Goal: Obtain resource: Obtain resource

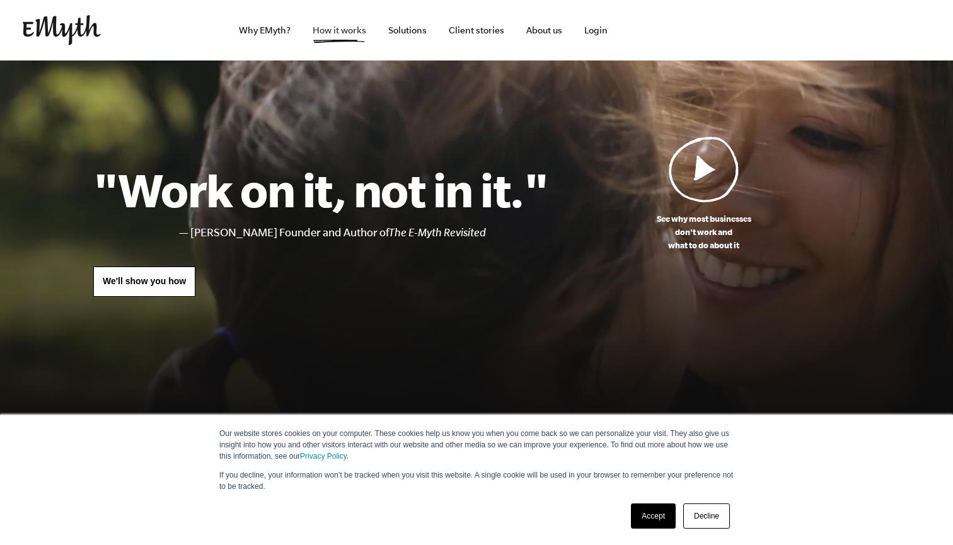
click at [340, 31] on link "How it works" at bounding box center [340, 30] width 74 height 61
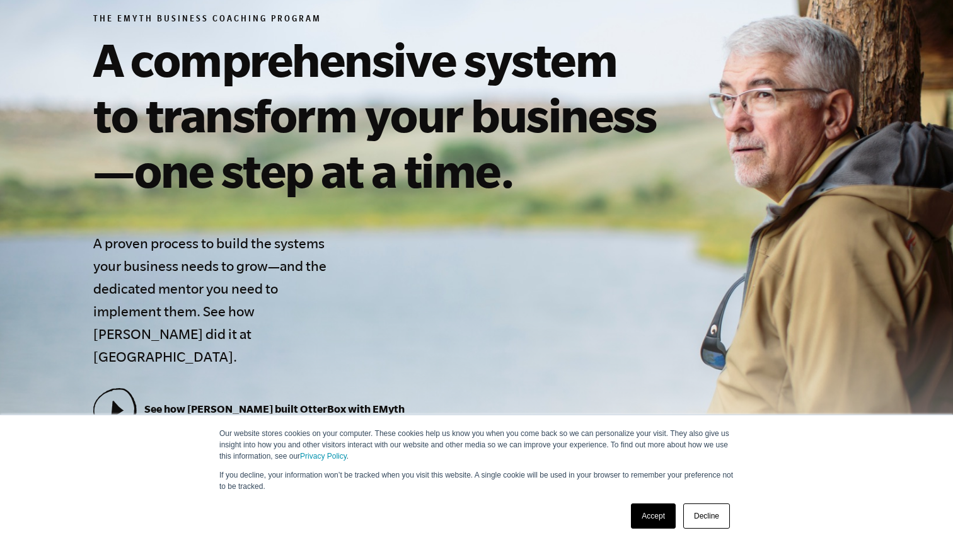
scroll to position [195, 0]
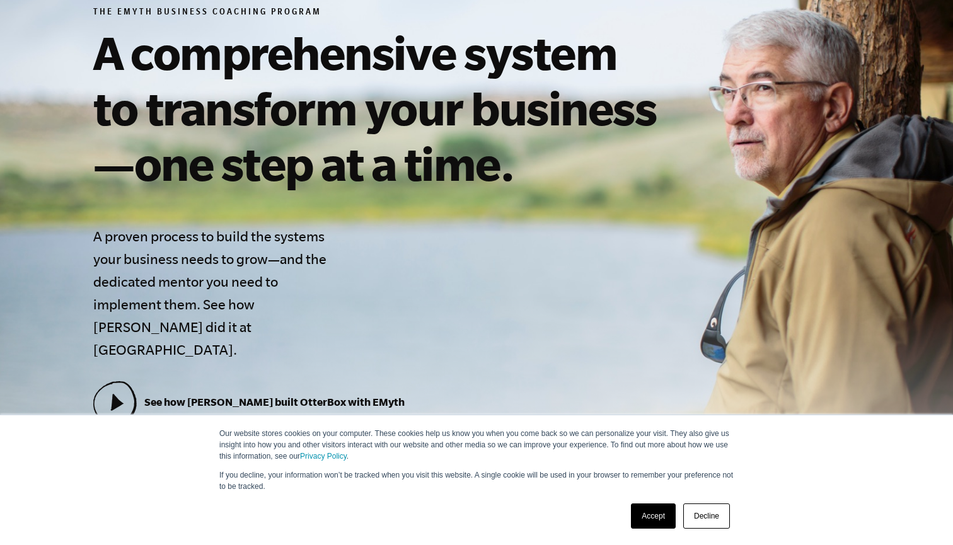
click at [649, 516] on link "Accept" at bounding box center [653, 516] width 45 height 25
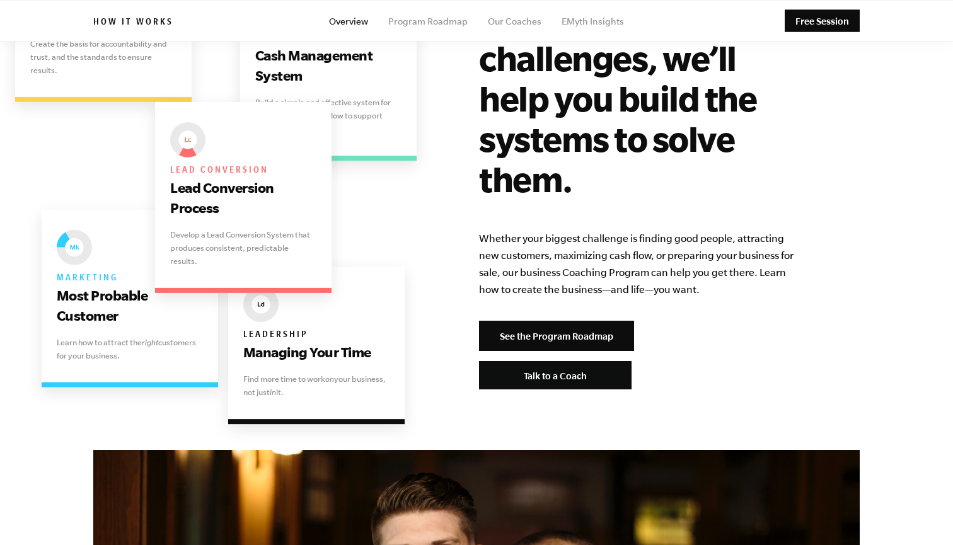
scroll to position [2588, 0]
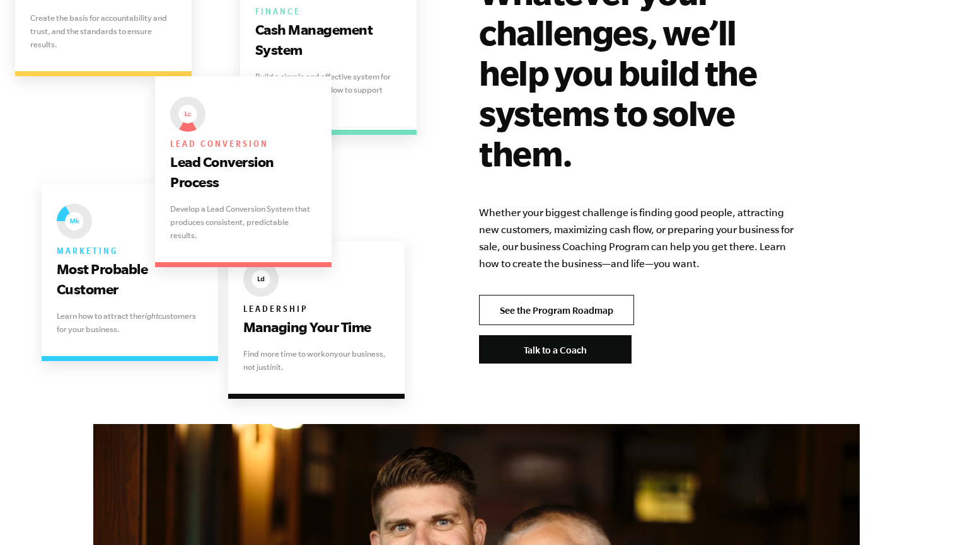
click at [559, 295] on link "See the Program Roadmap" at bounding box center [556, 310] width 155 height 30
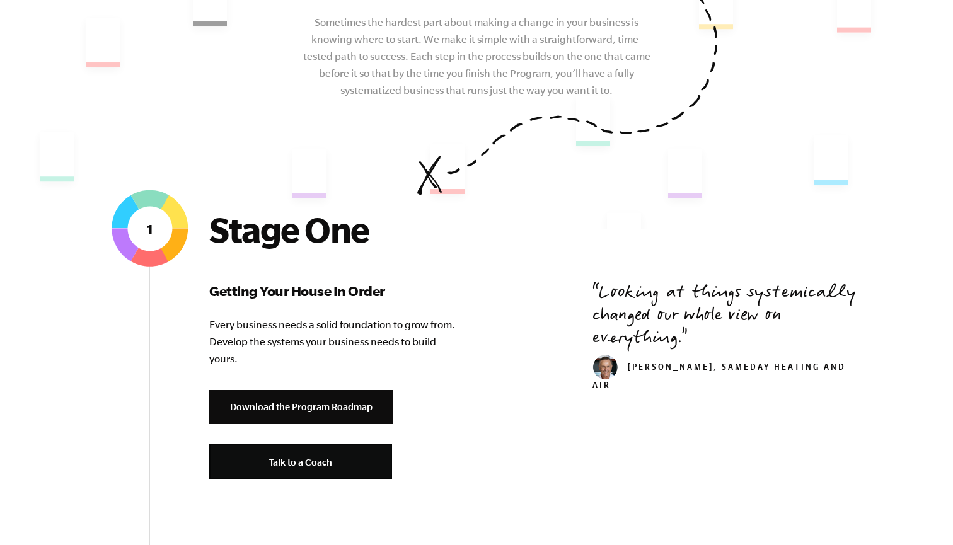
scroll to position [307, 0]
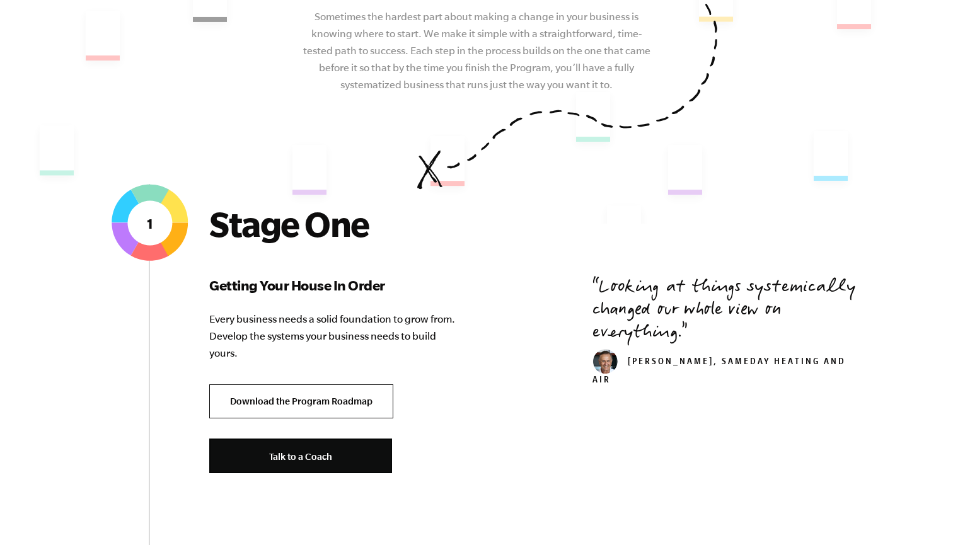
click at [348, 401] on link "Download the Program Roadmap" at bounding box center [301, 402] width 184 height 35
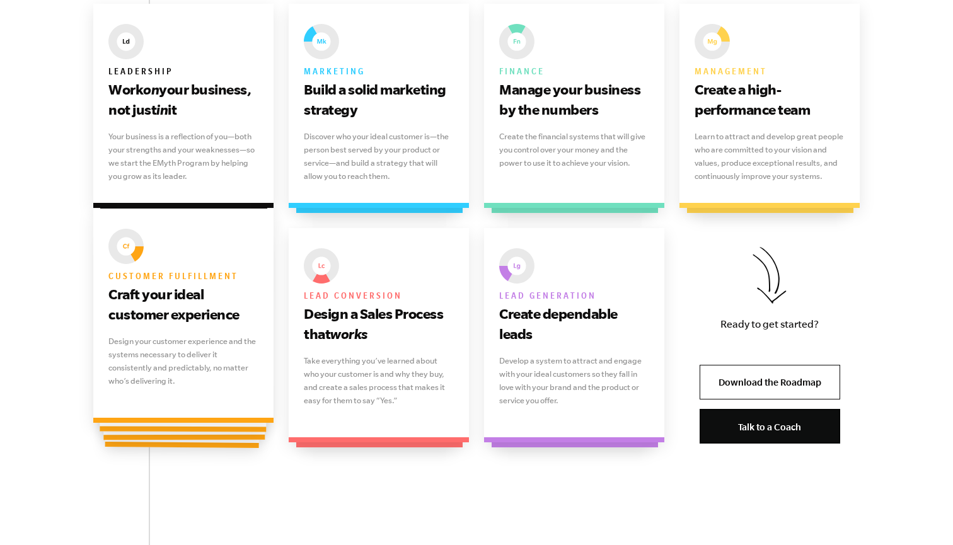
scroll to position [869, 0]
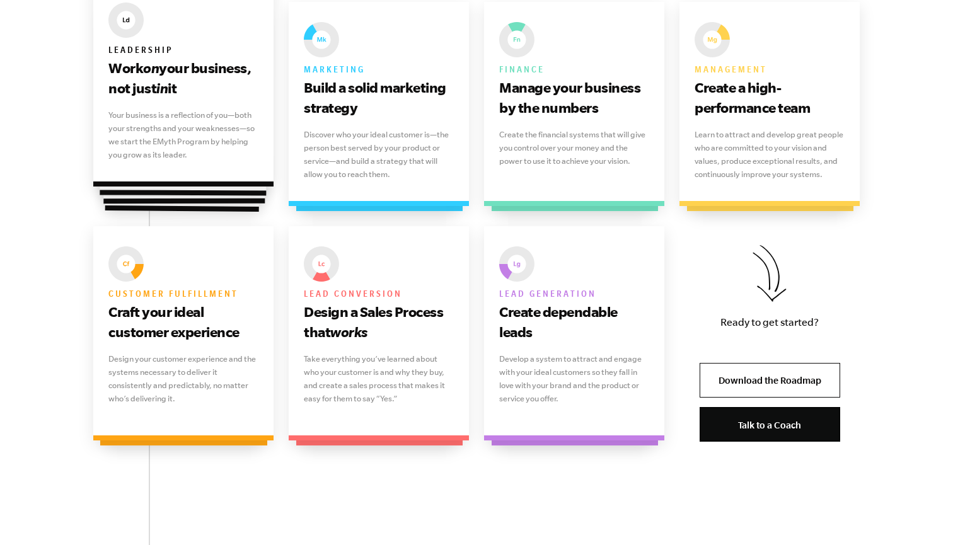
click at [219, 146] on p "Your business is a reflection of you—both your strengths and your weaknesses—so…" at bounding box center [183, 134] width 150 height 53
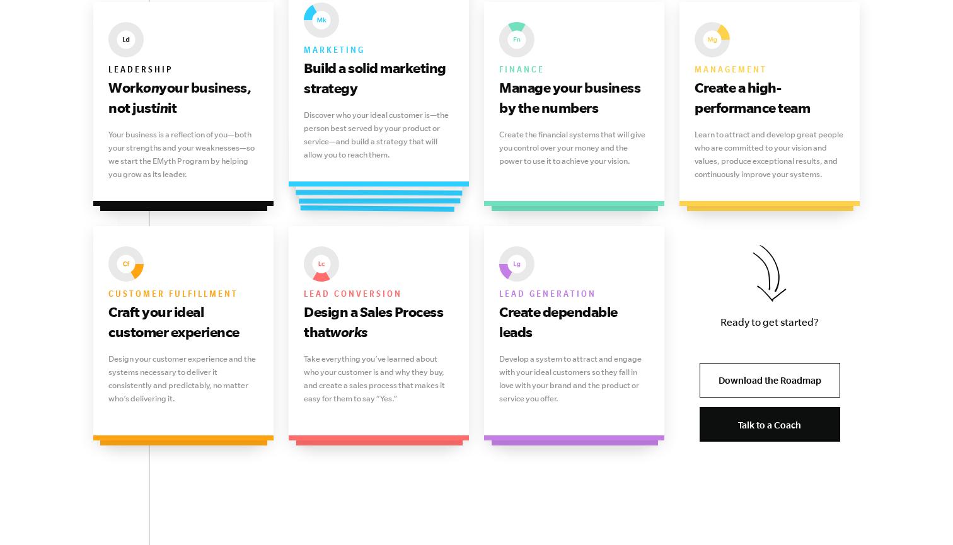
click at [324, 189] on div at bounding box center [380, 101] width 168 height 190
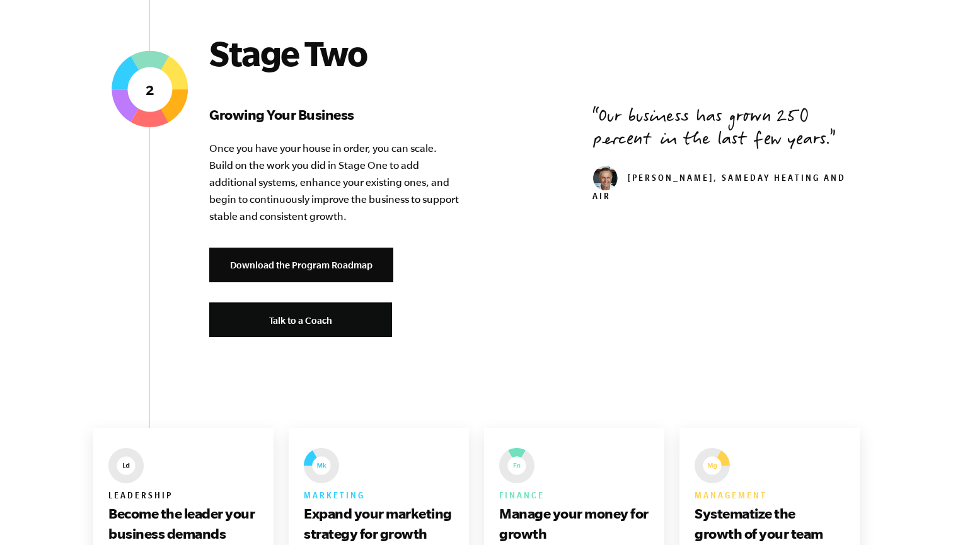
scroll to position [1452, 0]
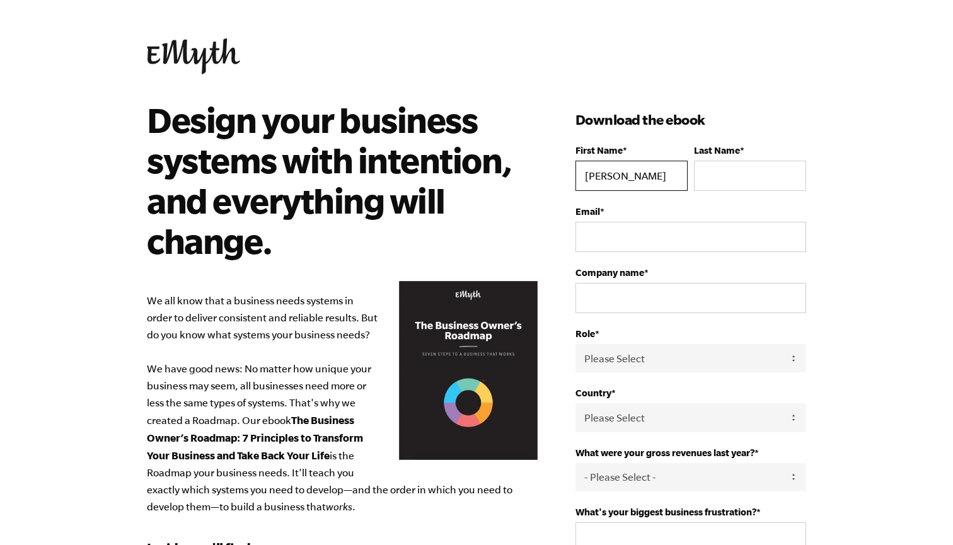
type input "Andrew"
type input "Hazelwood"
type input "drew@builtbydew.net"
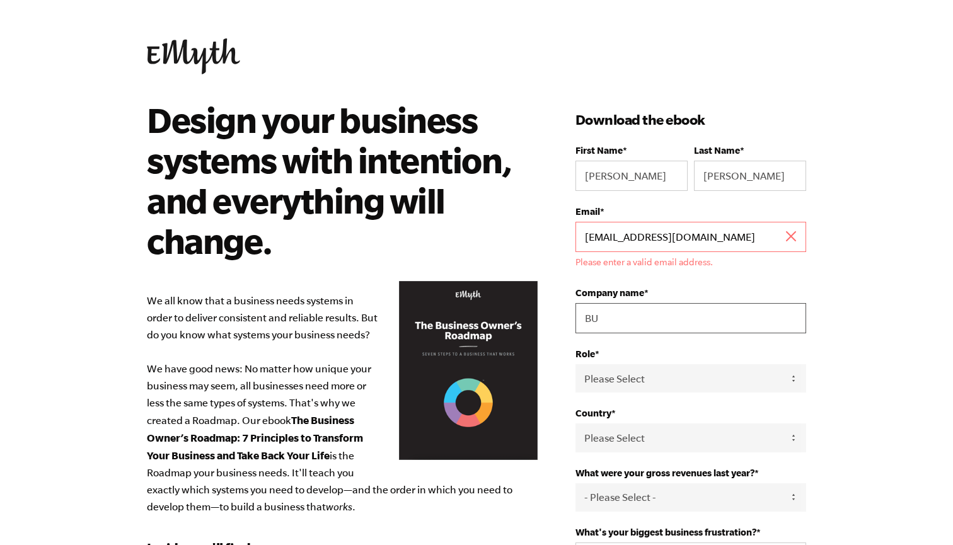
type input "BU"
click at [586, 240] on input "drew@builtbydew.net" at bounding box center [691, 237] width 231 height 30
click at [669, 246] on input "drew@builtbydew.net" at bounding box center [691, 237] width 231 height 30
click at [797, 237] on input "drew@builtbydew.net" at bounding box center [691, 237] width 231 height 30
click at [671, 219] on div "Email * drew@builtbydew.net Please enter a valid email address." at bounding box center [691, 236] width 231 height 61
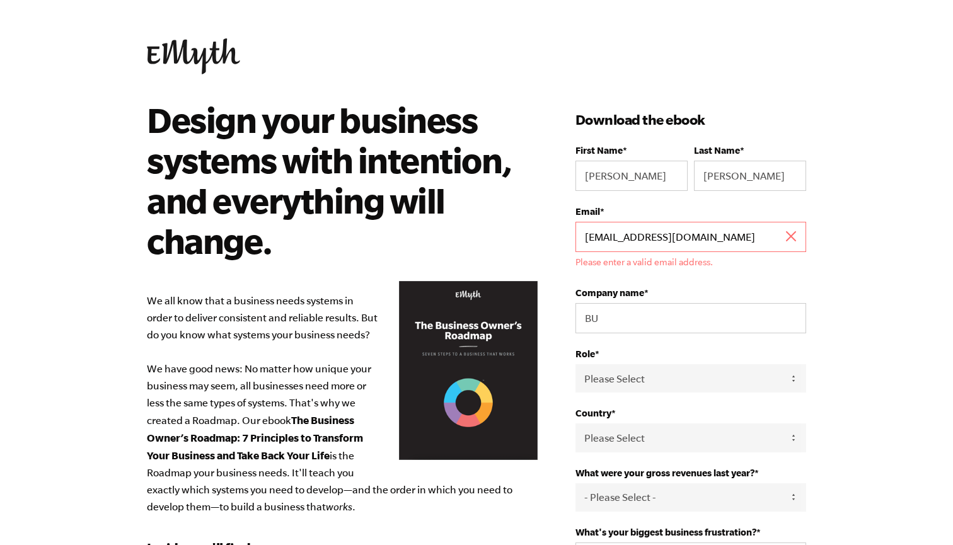
click at [619, 241] on input "drew@builtbydew.net" at bounding box center [691, 237] width 231 height 30
click at [591, 236] on input "drew@builtbydew.net" at bounding box center [691, 237] width 231 height 30
click at [585, 237] on input "drew@builtbydew.net" at bounding box center [691, 237] width 231 height 30
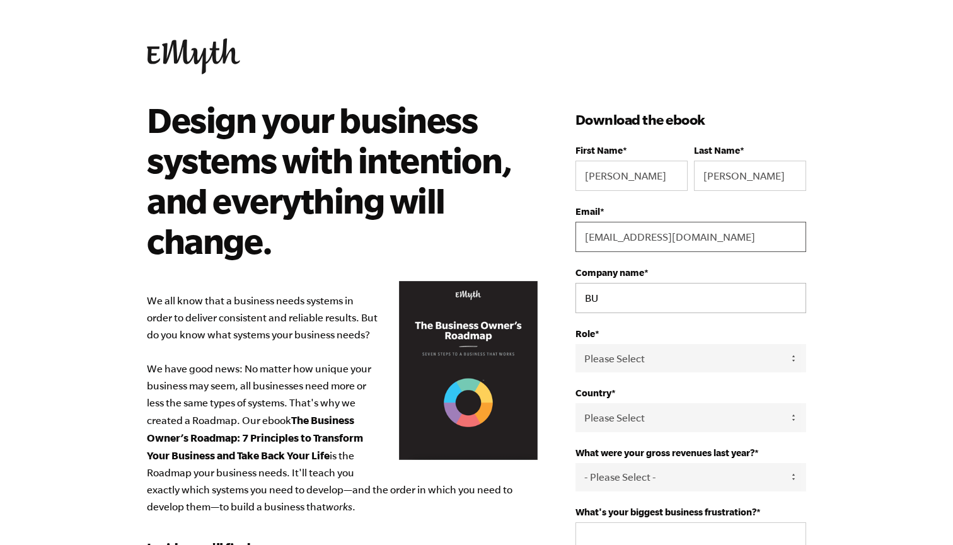
type input "drew@builtbydrew.net"
click at [602, 300] on input "BU" at bounding box center [691, 298] width 231 height 30
type input "Built by drew LLC"
select select "Owner"
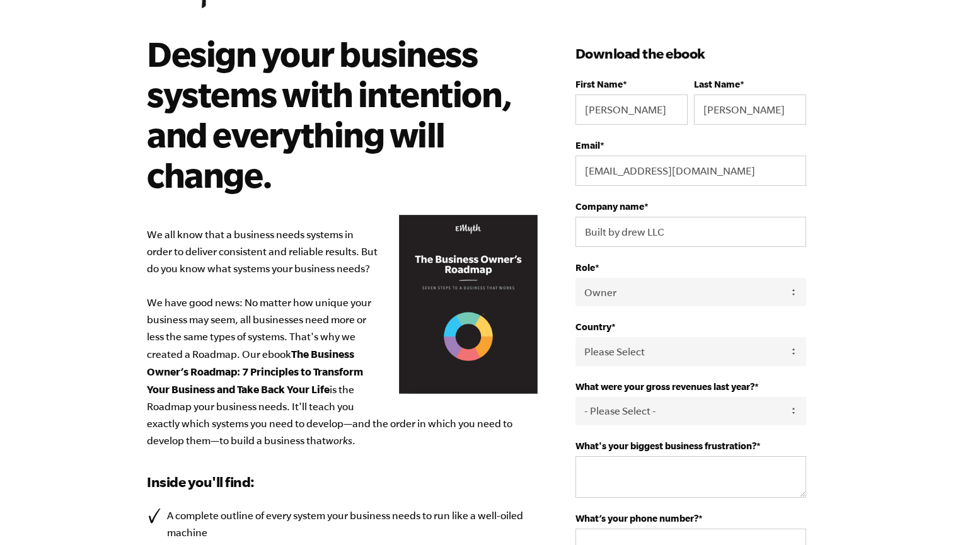
scroll to position [73, 0]
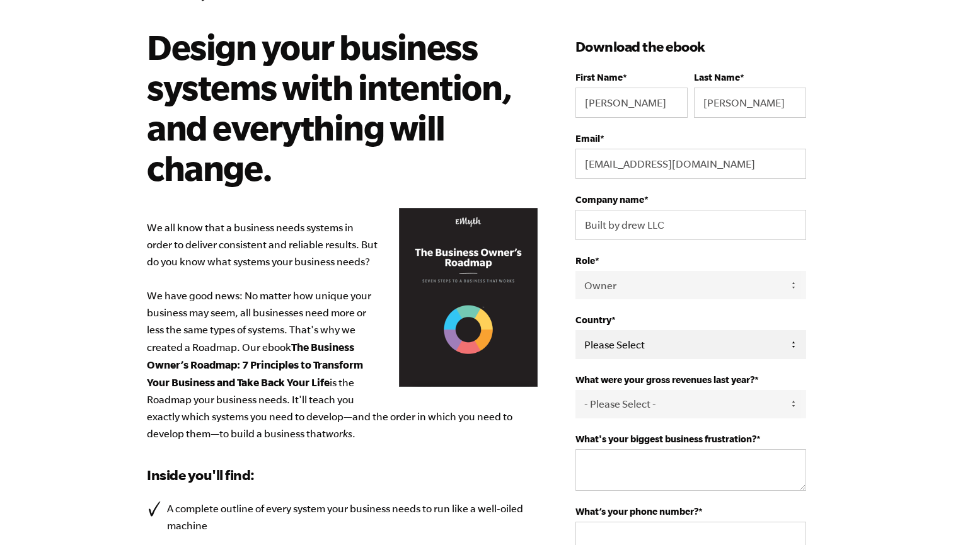
select select "United States"
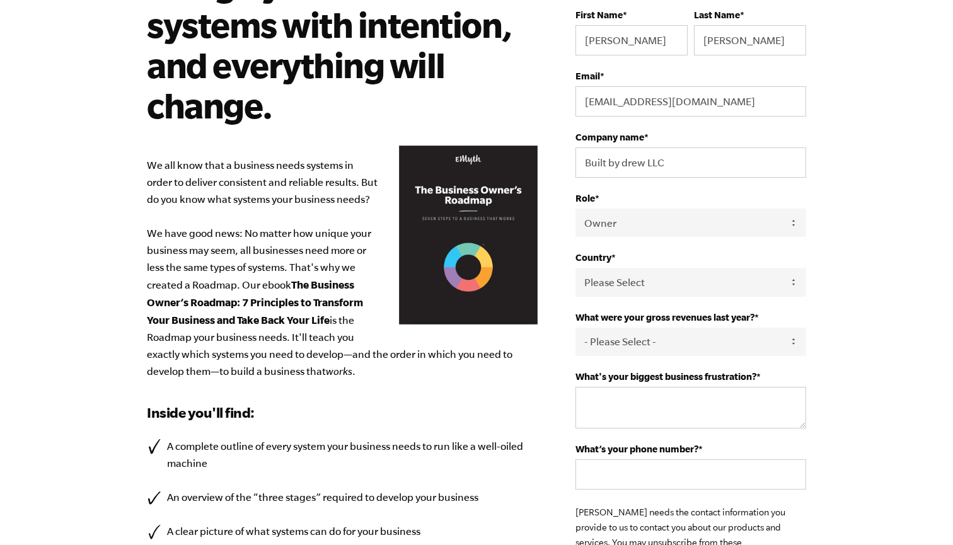
scroll to position [152, 0]
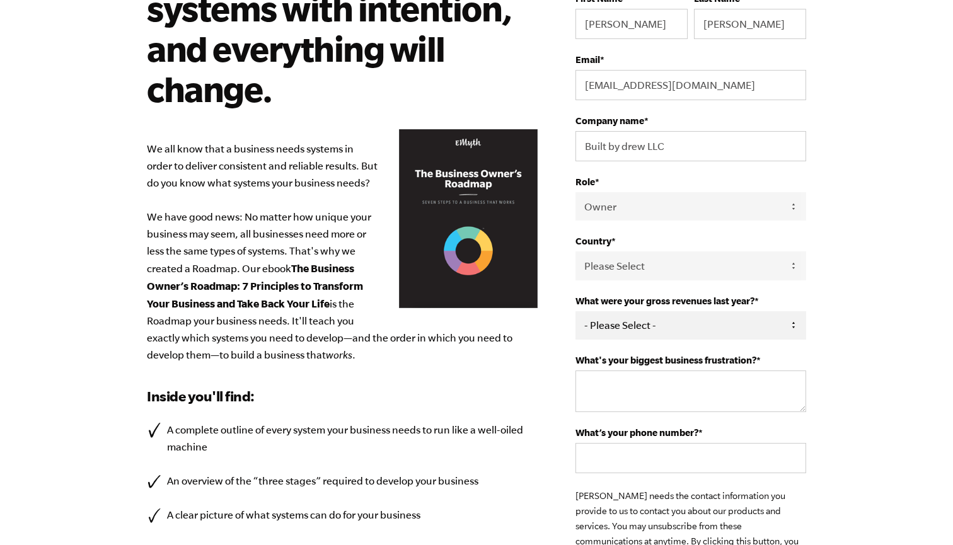
select select "0-75K"
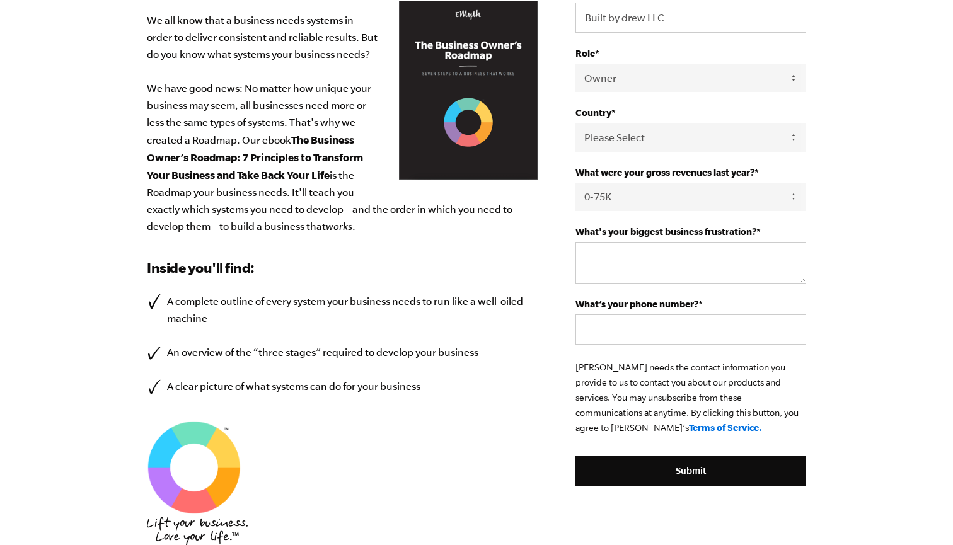
scroll to position [288, 0]
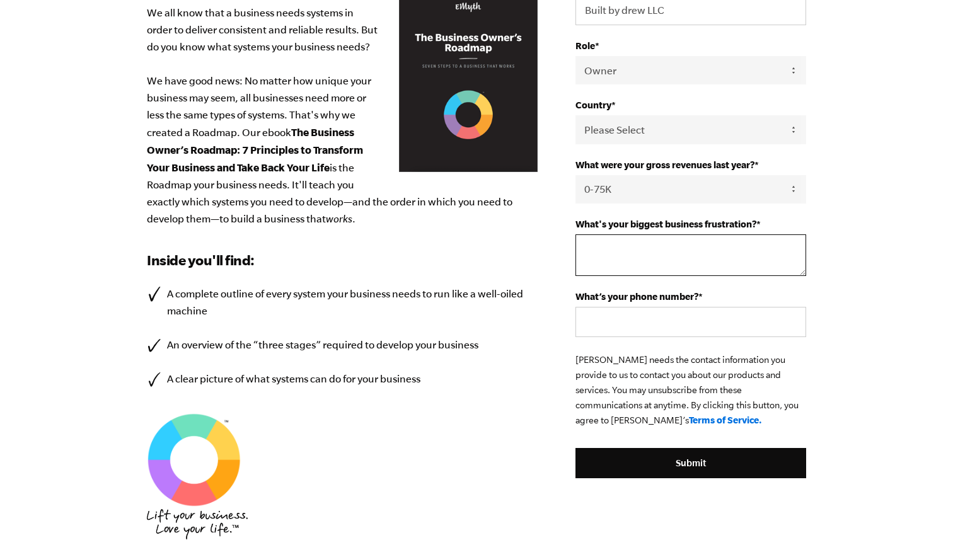
click at [596, 256] on textarea "What's your biggest business frustration? *" at bounding box center [691, 255] width 231 height 42
type textarea "n"
click at [645, 252] on textarea "Not having a thorough progression" at bounding box center [691, 255] width 231 height 42
click at [656, 260] on textarea "Not having a seamless and thorough progression" at bounding box center [691, 255] width 231 height 42
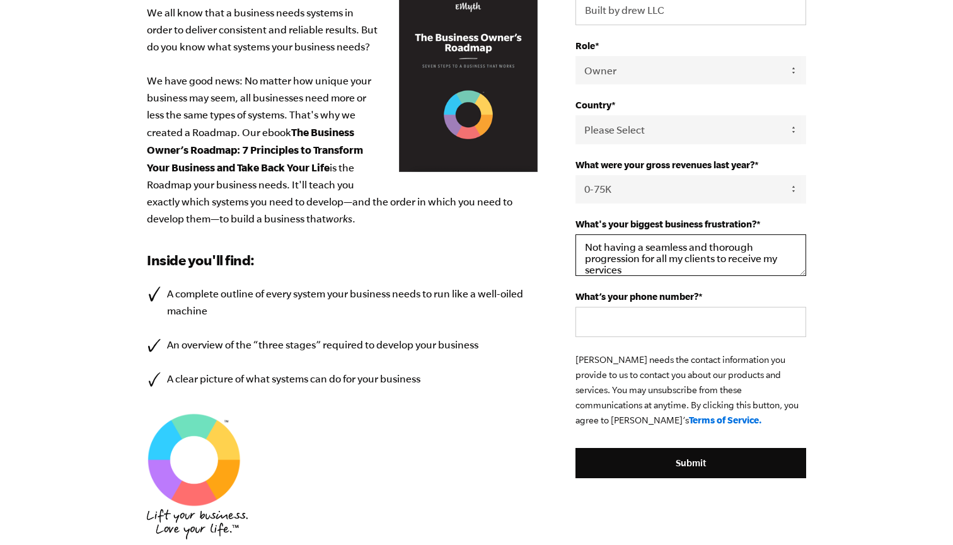
click at [767, 260] on textarea "Not having a seamless and thorough progression for all my clients to receive my…" at bounding box center [691, 255] width 231 height 42
type textarea "Not having a seamless and thorough progression for all my clients to receive al…"
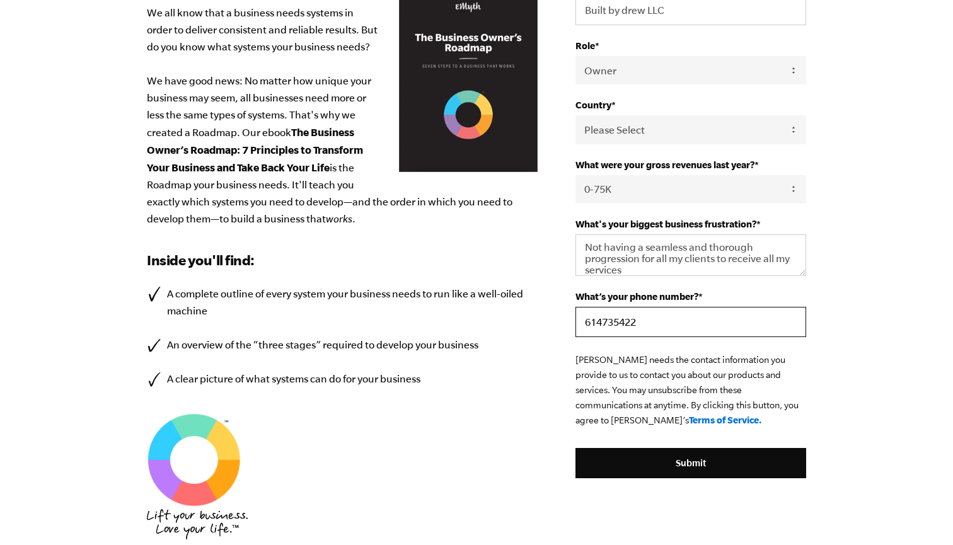
type input "6147354222"
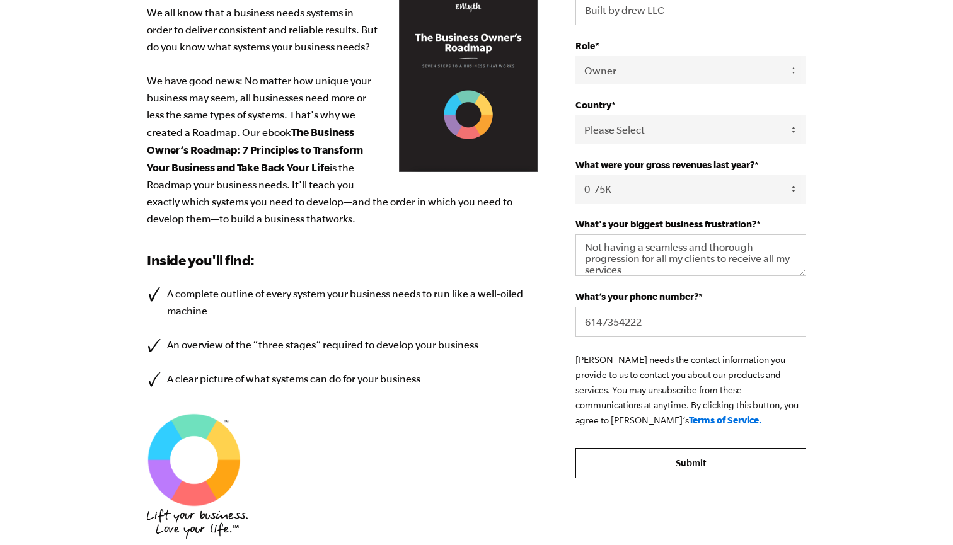
click at [664, 463] on input "Submit" at bounding box center [691, 463] width 231 height 30
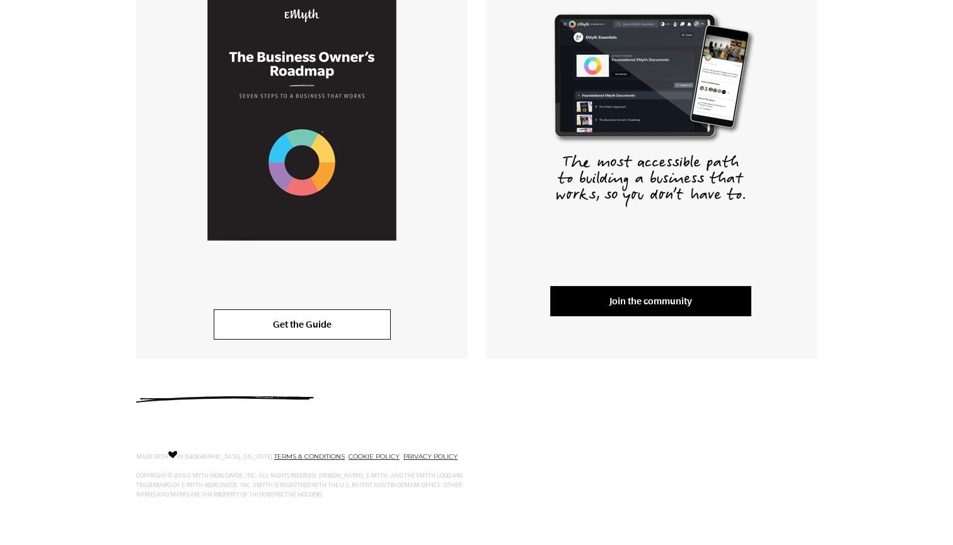
scroll to position [314, 0]
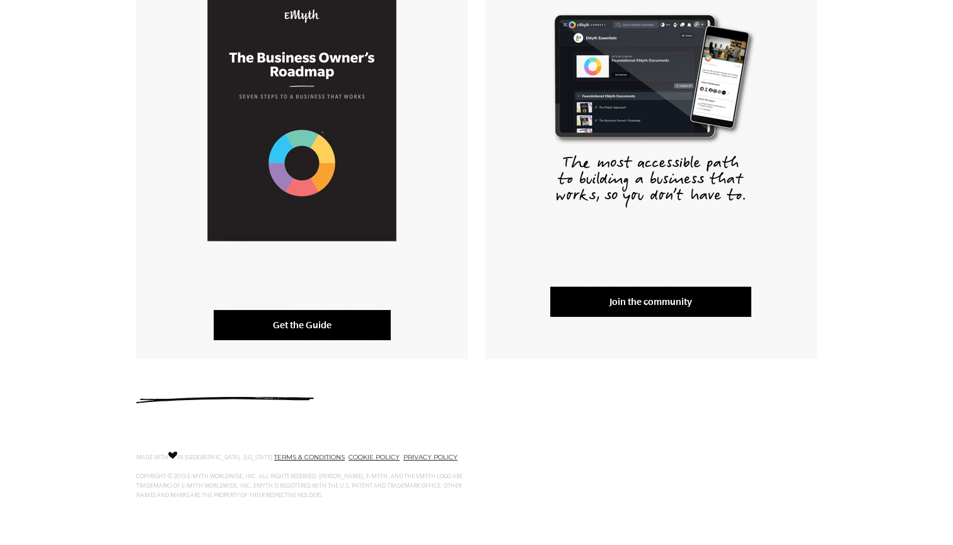
click at [316, 330] on link "Get the Guide" at bounding box center [302, 325] width 177 height 30
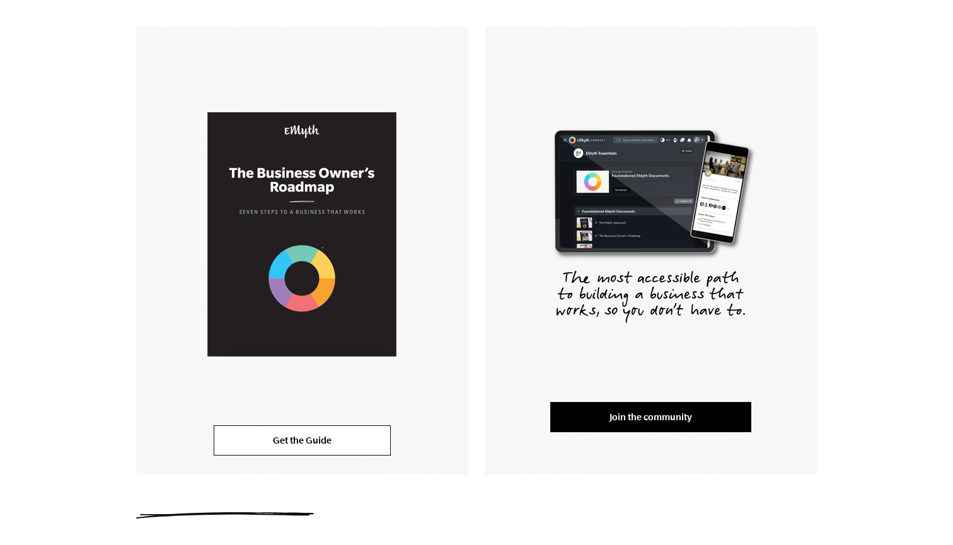
scroll to position [190, 0]
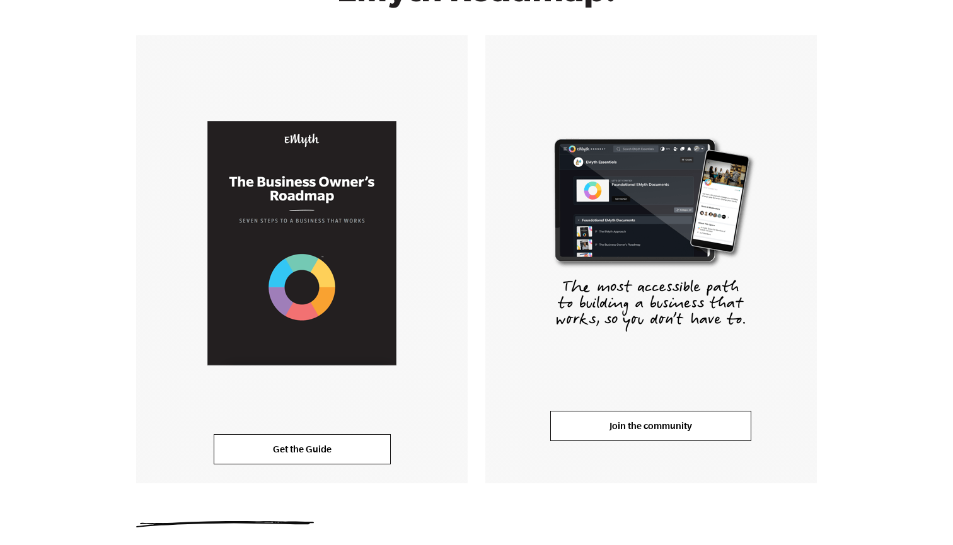
click at [585, 423] on link "Join the community" at bounding box center [650, 426] width 201 height 30
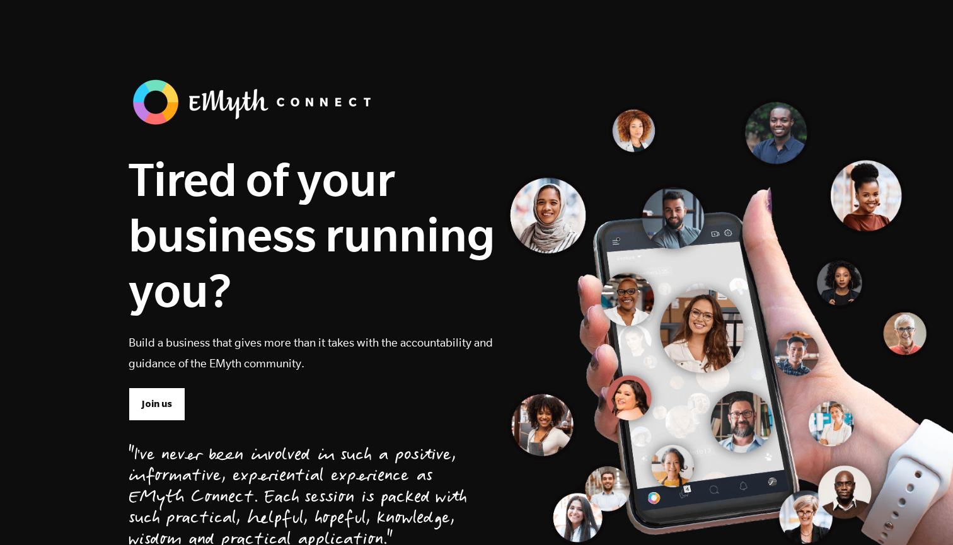
scroll to position [23, 0]
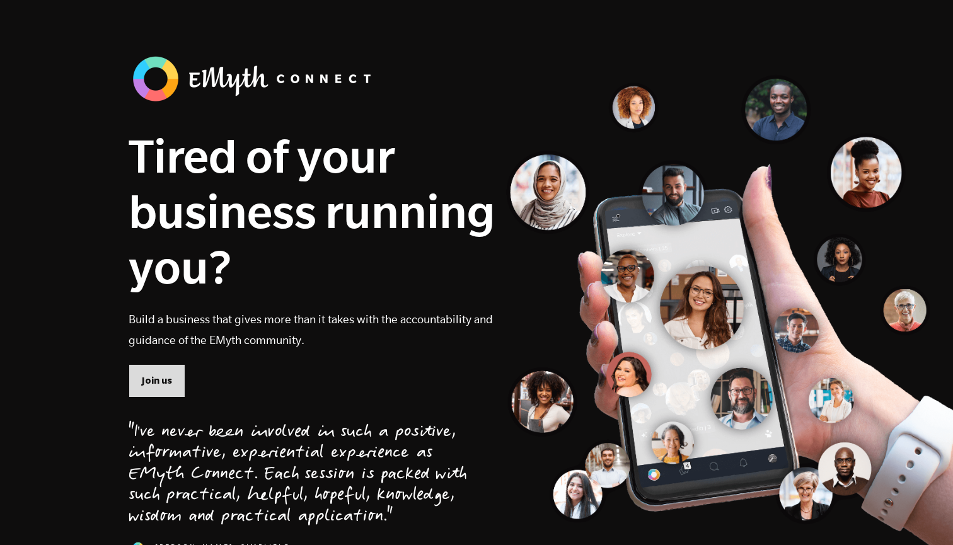
click at [167, 378] on span "Join us" at bounding box center [157, 381] width 30 height 14
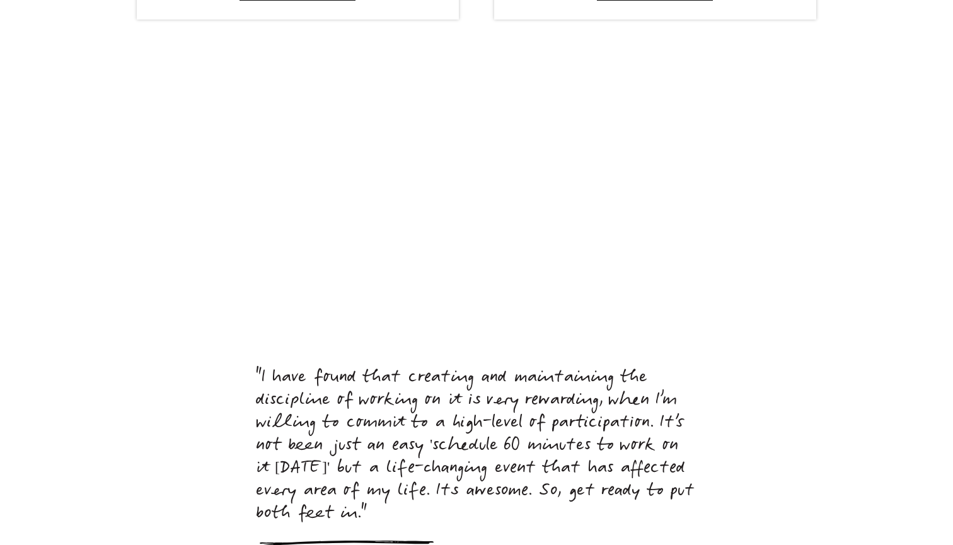
scroll to position [5410, 0]
